Goal: Task Accomplishment & Management: Complete application form

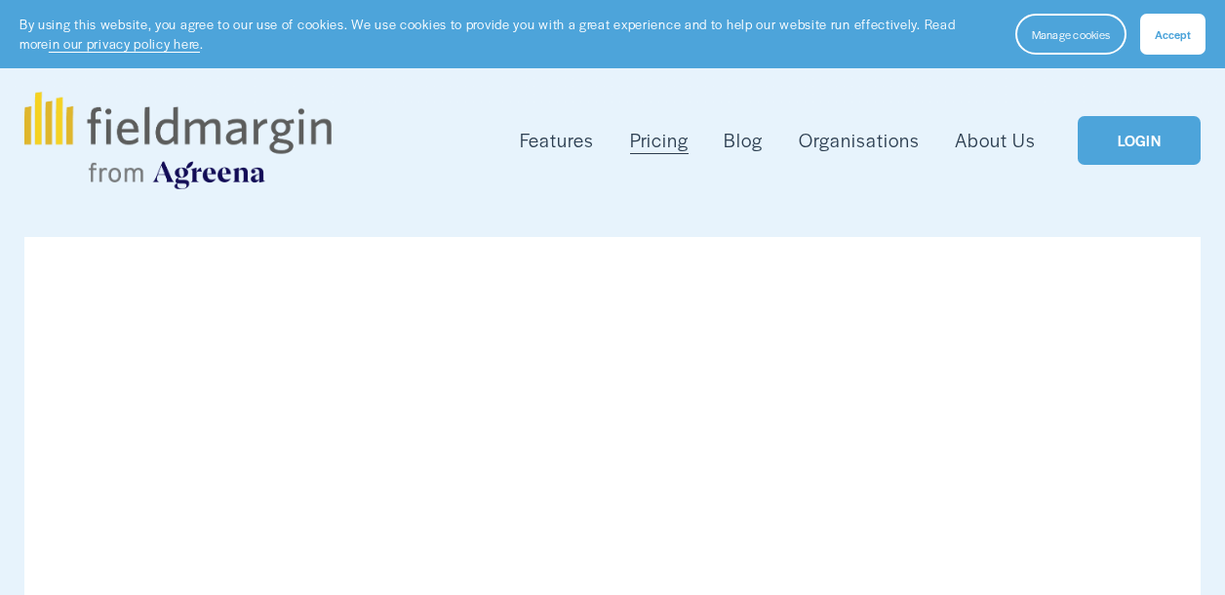
scroll to position [43, 0]
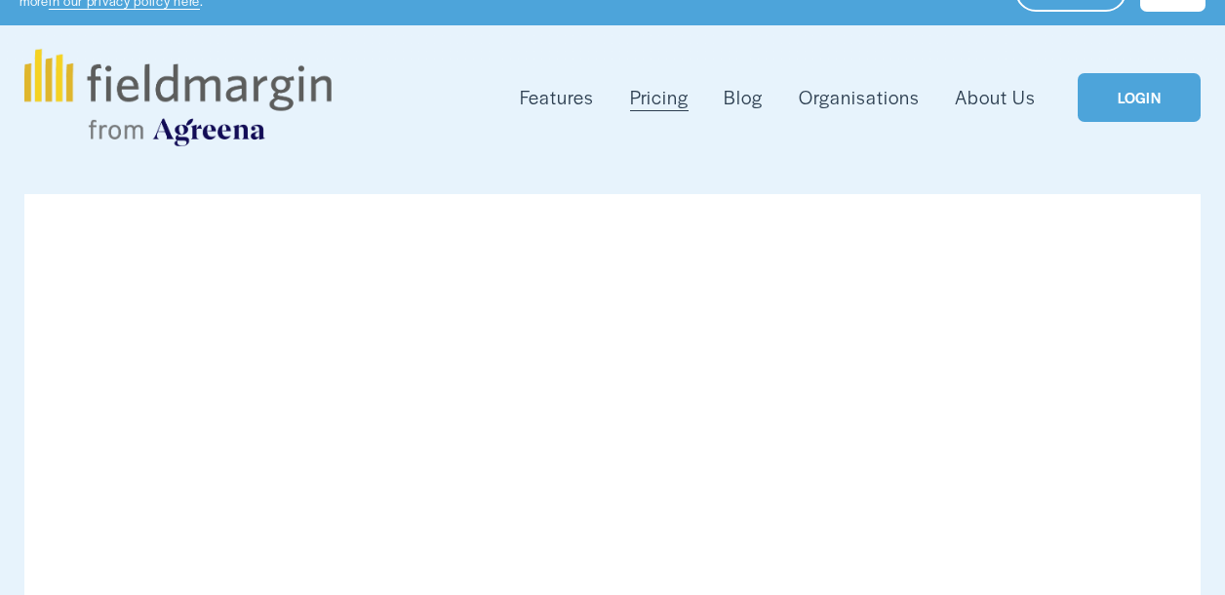
click at [1128, 107] on link "LOGIN" at bounding box center [1139, 98] width 123 height 50
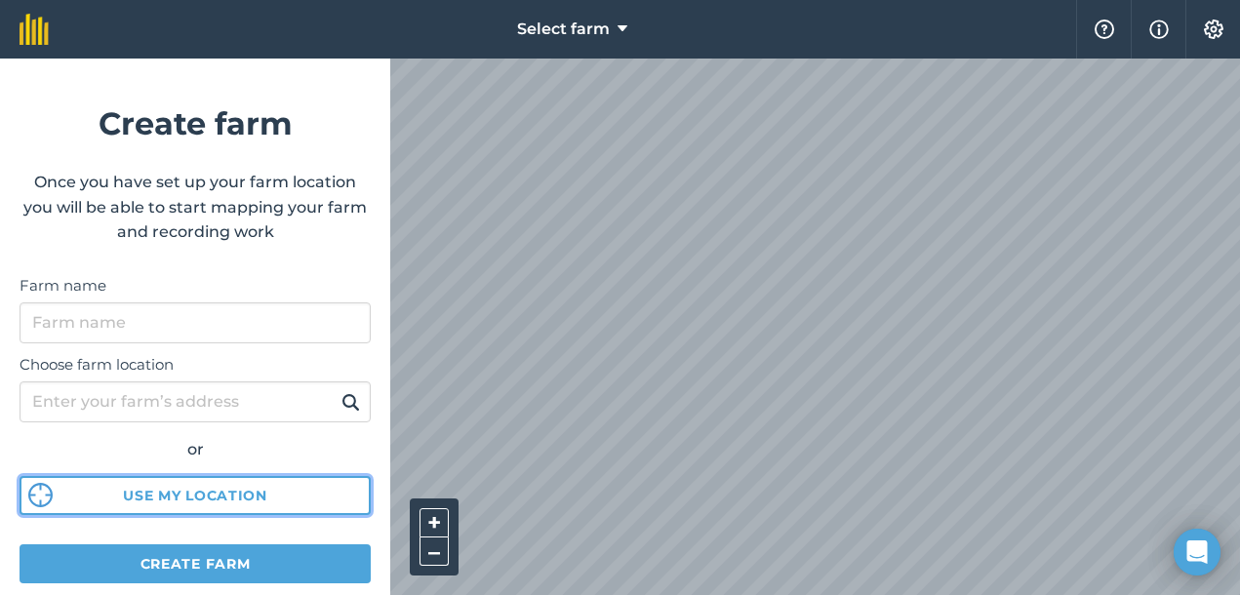
click at [239, 497] on button "Use my location" at bounding box center [195, 495] width 351 height 39
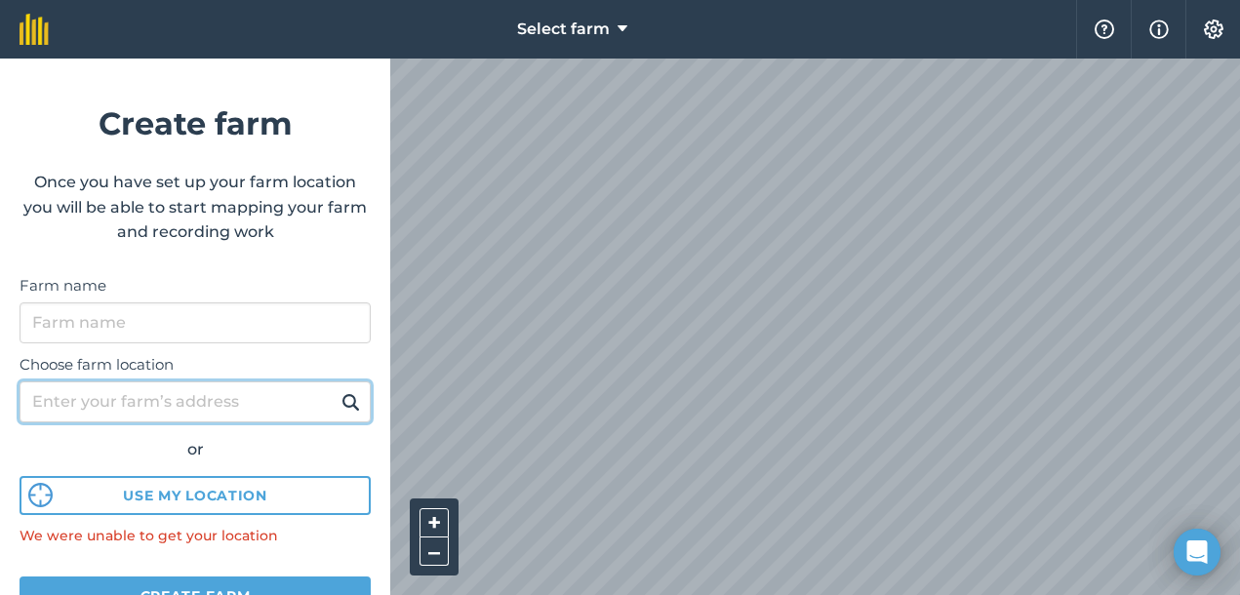
click at [235, 394] on input "Choose farm location" at bounding box center [195, 401] width 351 height 41
type input "100 old main road inchanga"
click at [336, 389] on button at bounding box center [351, 401] width 30 height 25
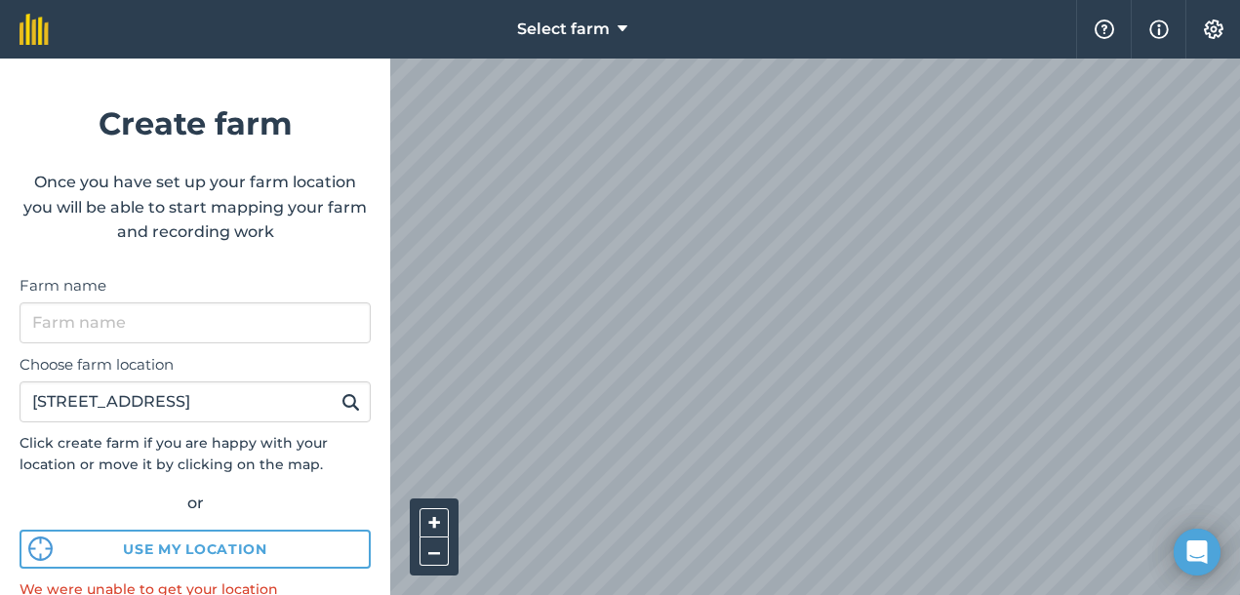
click at [377, 59] on div "Select farm Help Info Settings Create farm Once you have set up your farm locat…" at bounding box center [620, 29] width 1240 height 59
